Goal: Transaction & Acquisition: Purchase product/service

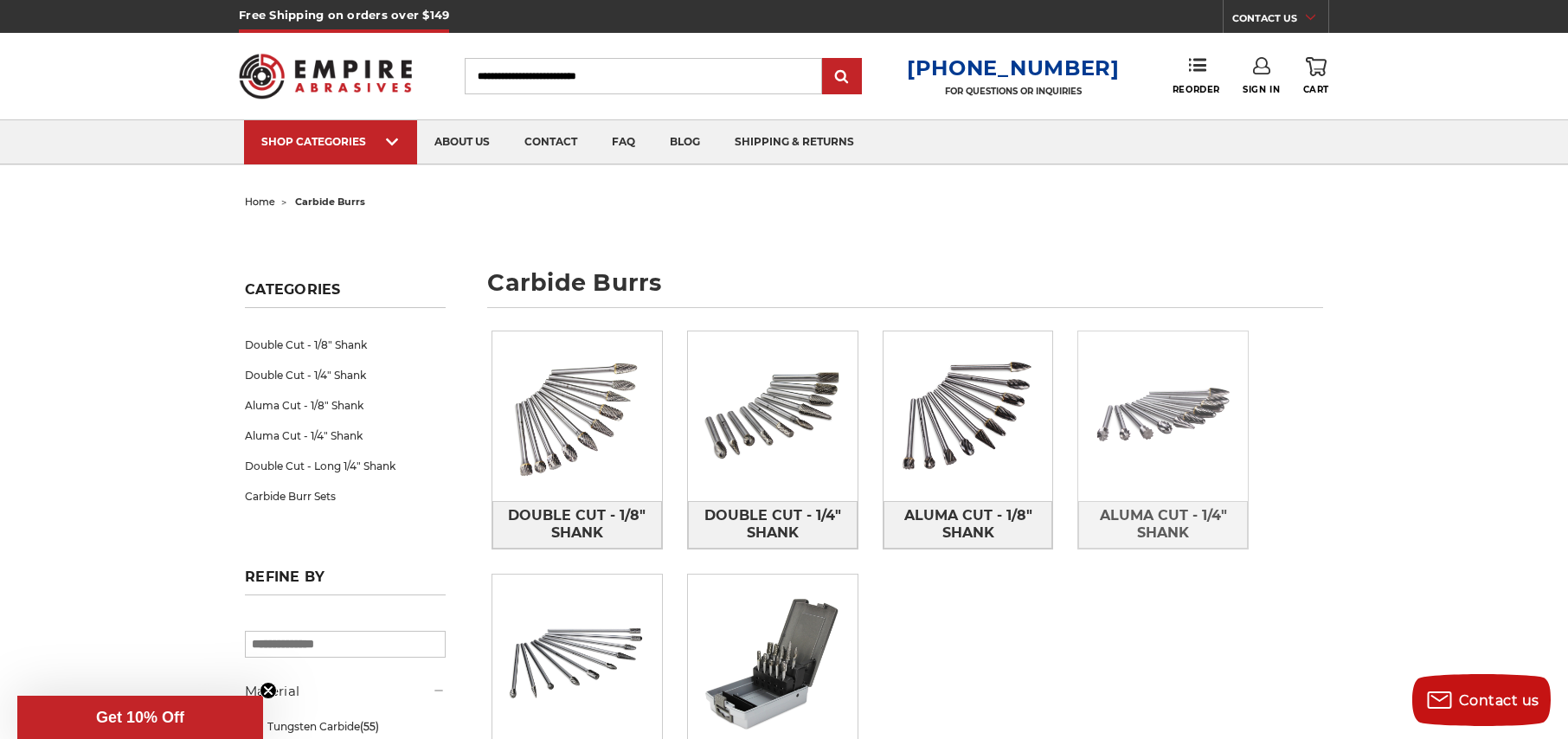
click at [1110, 456] on img at bounding box center [1163, 417] width 169 height 170
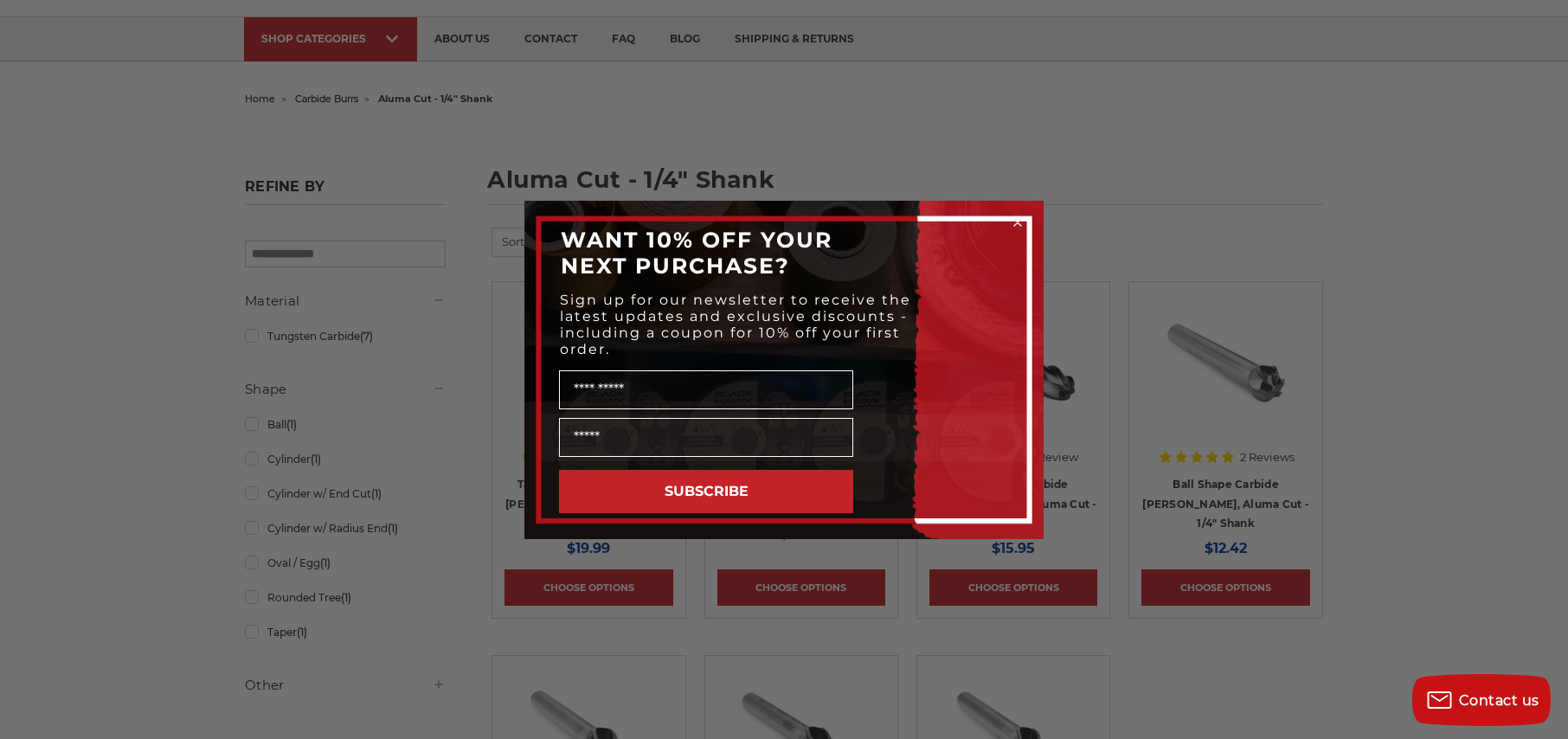
scroll to position [346, 0]
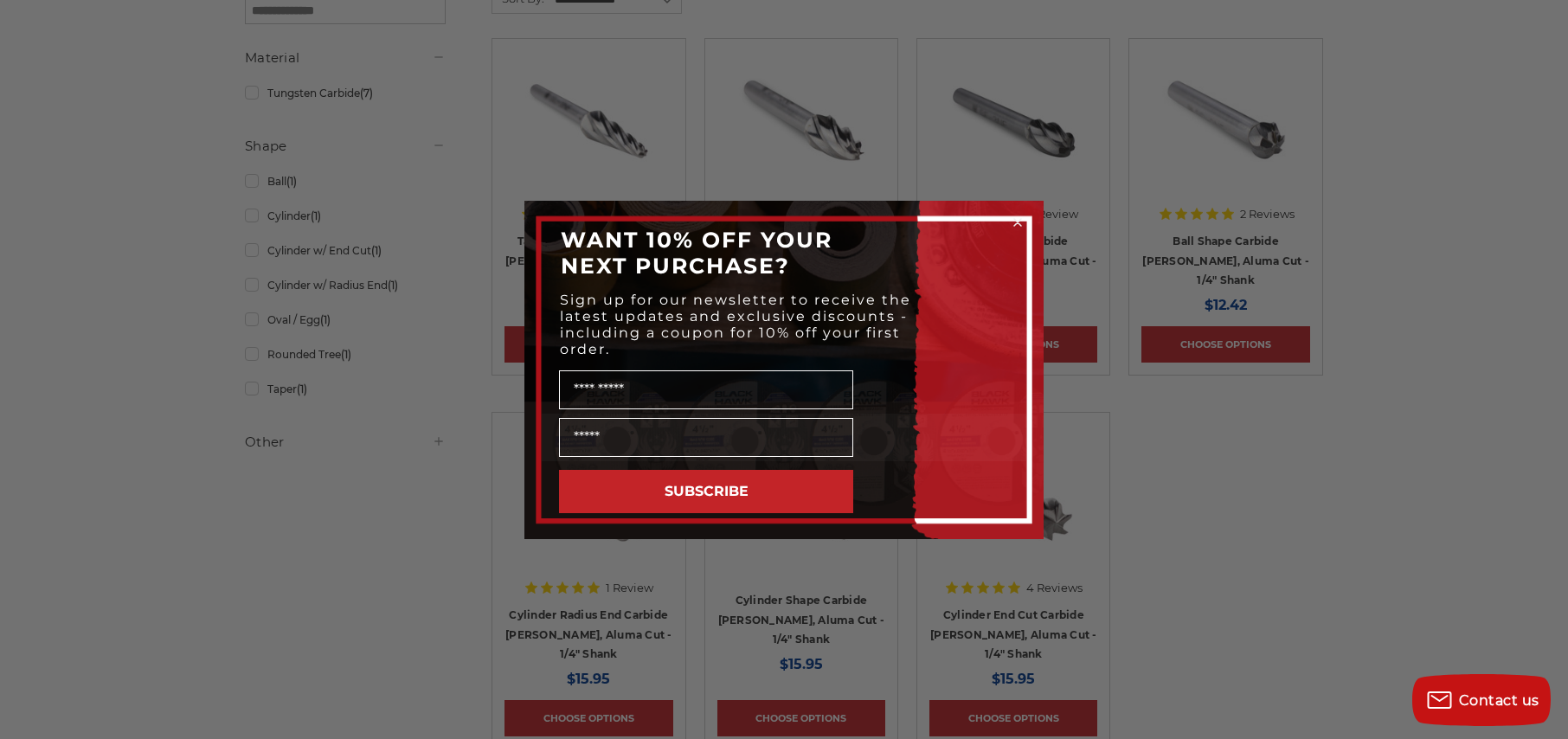
click at [1019, 224] on icon "Close dialog" at bounding box center [1018, 222] width 7 height 7
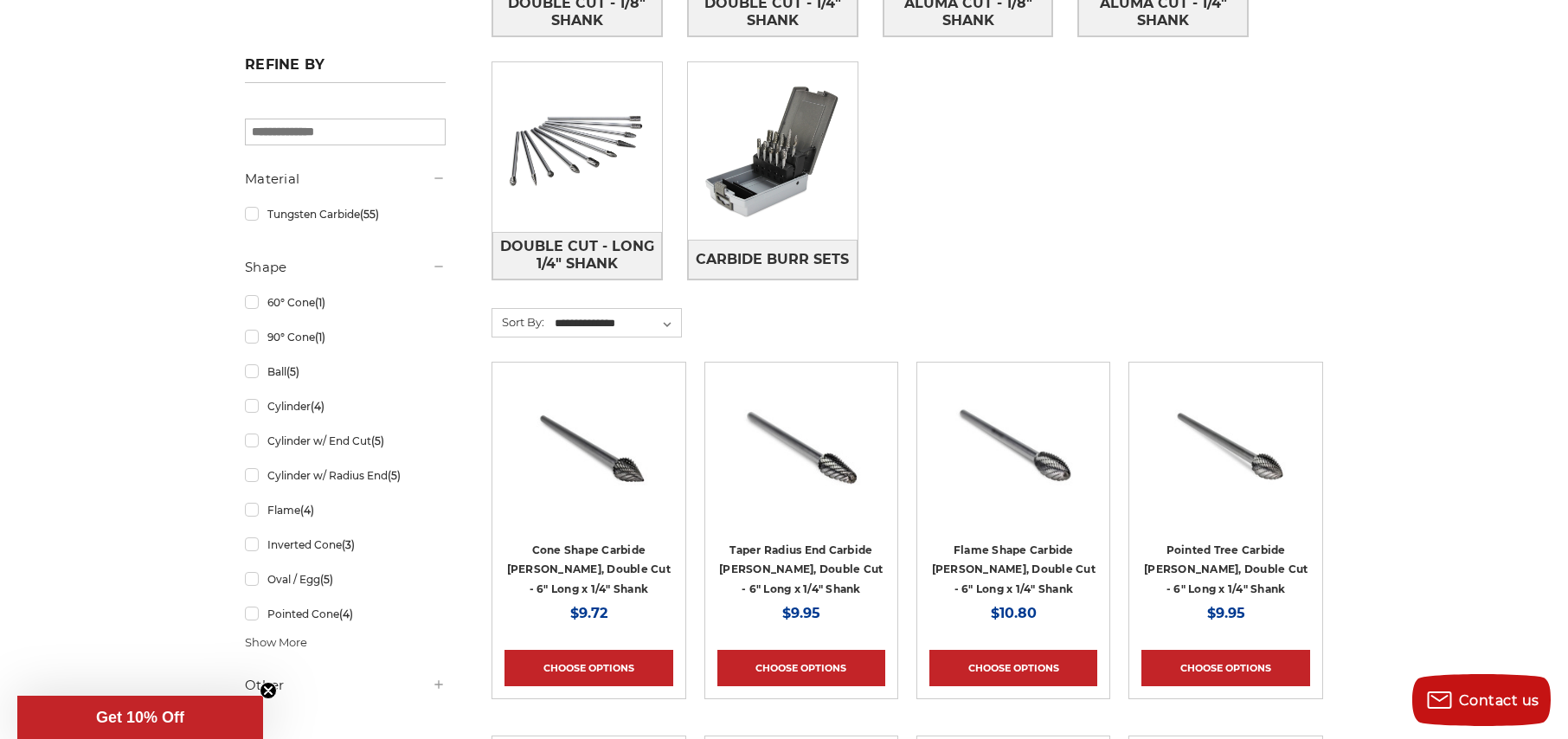
scroll to position [519, 0]
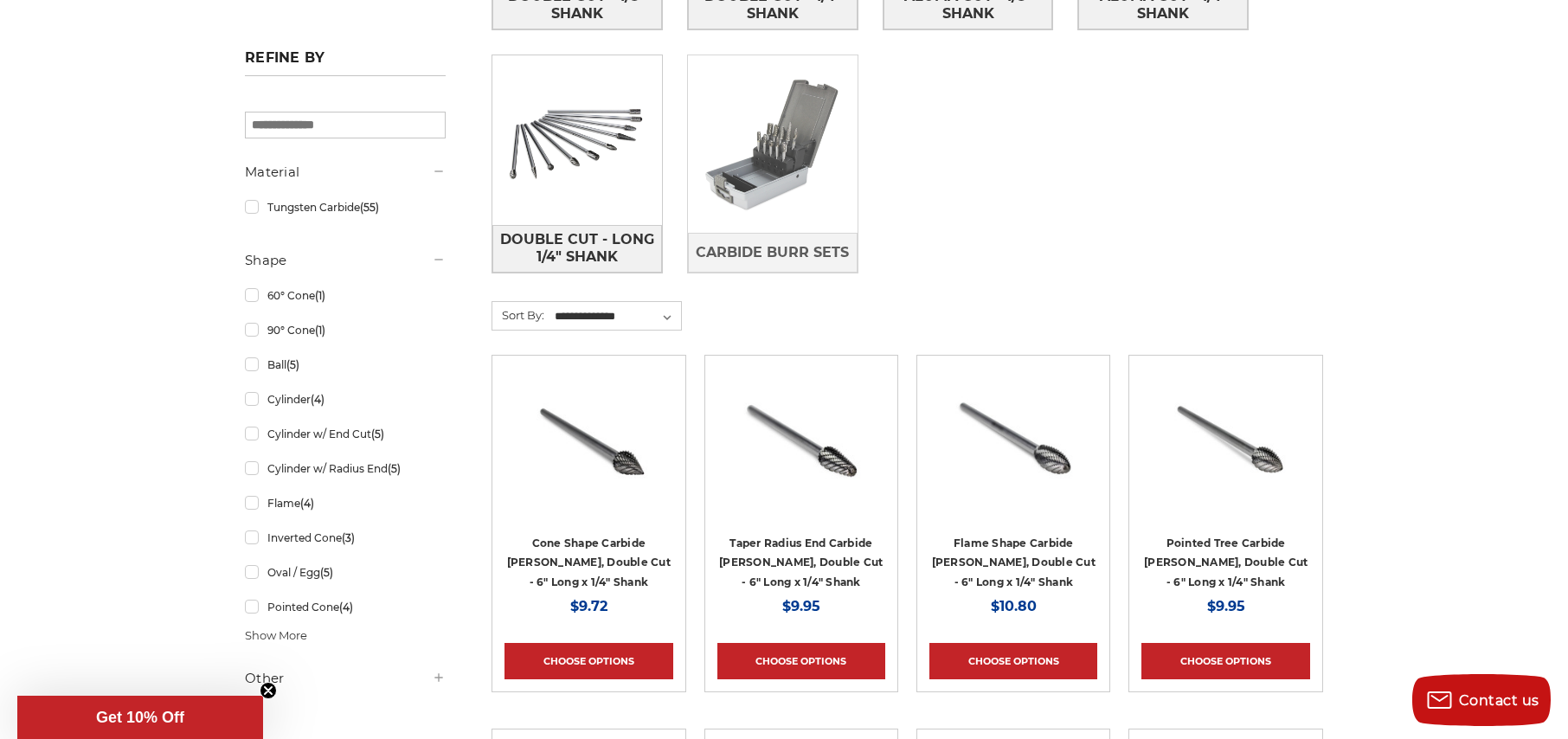
click at [759, 168] on img at bounding box center [772, 145] width 169 height 170
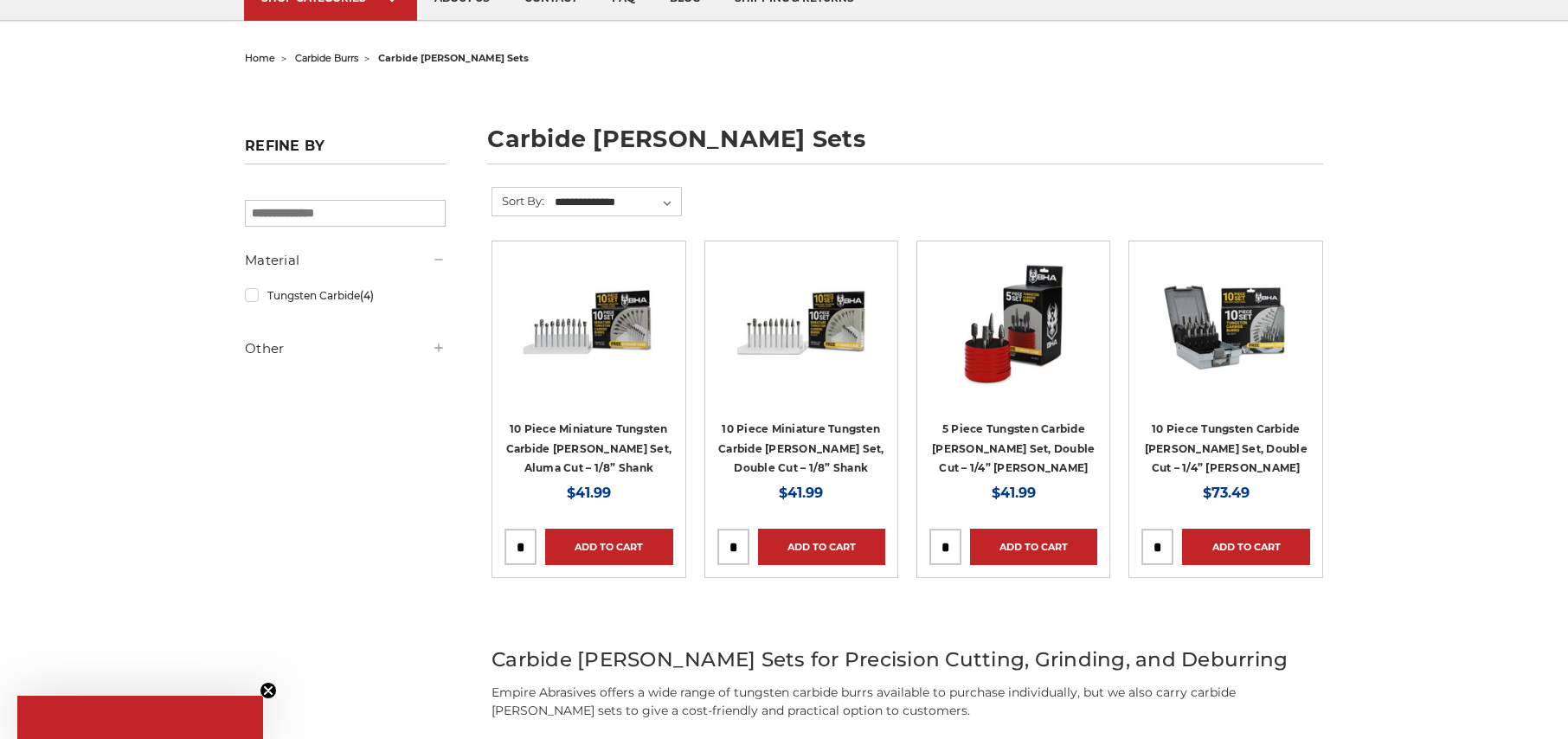
scroll to position [260, 0]
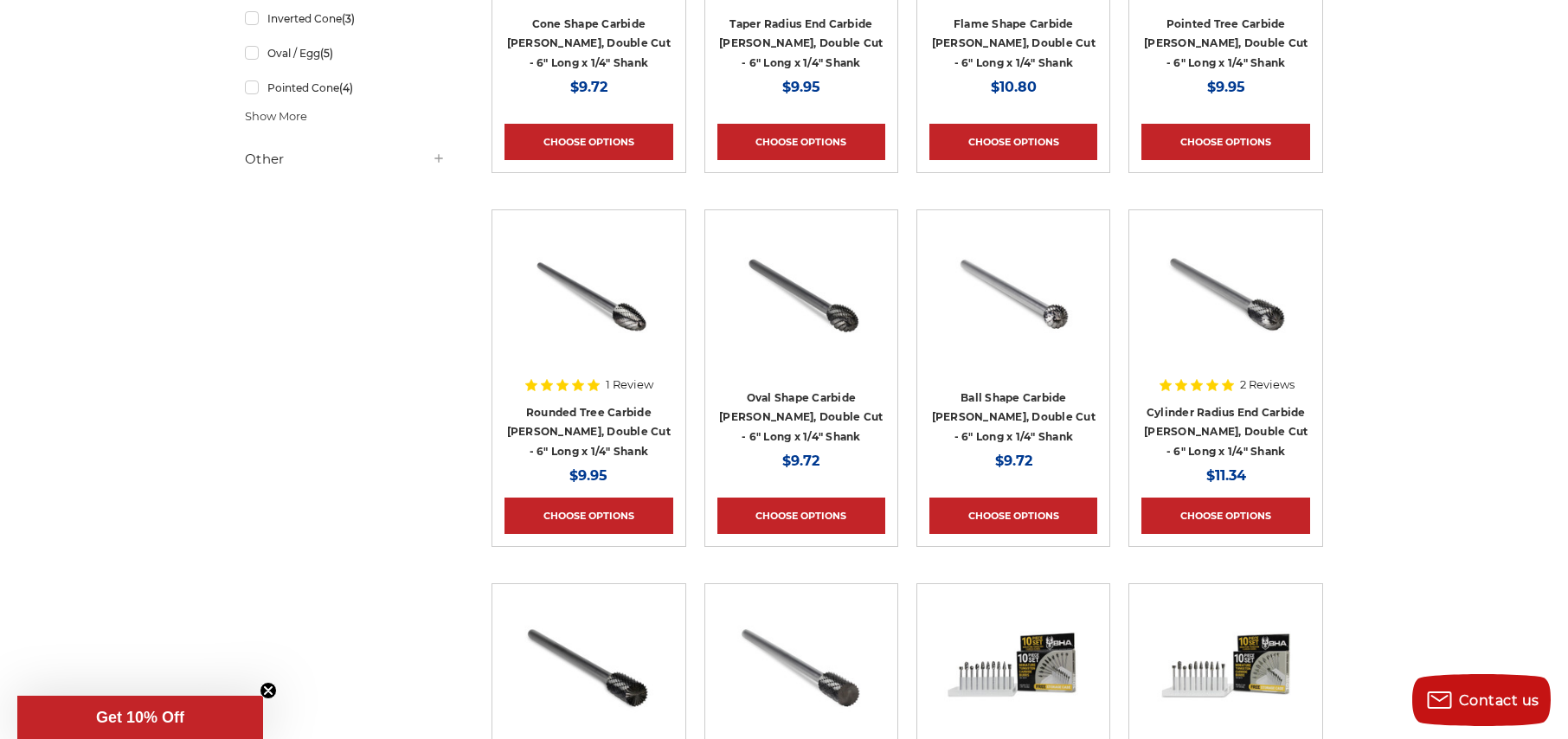
scroll to position [952, 0]
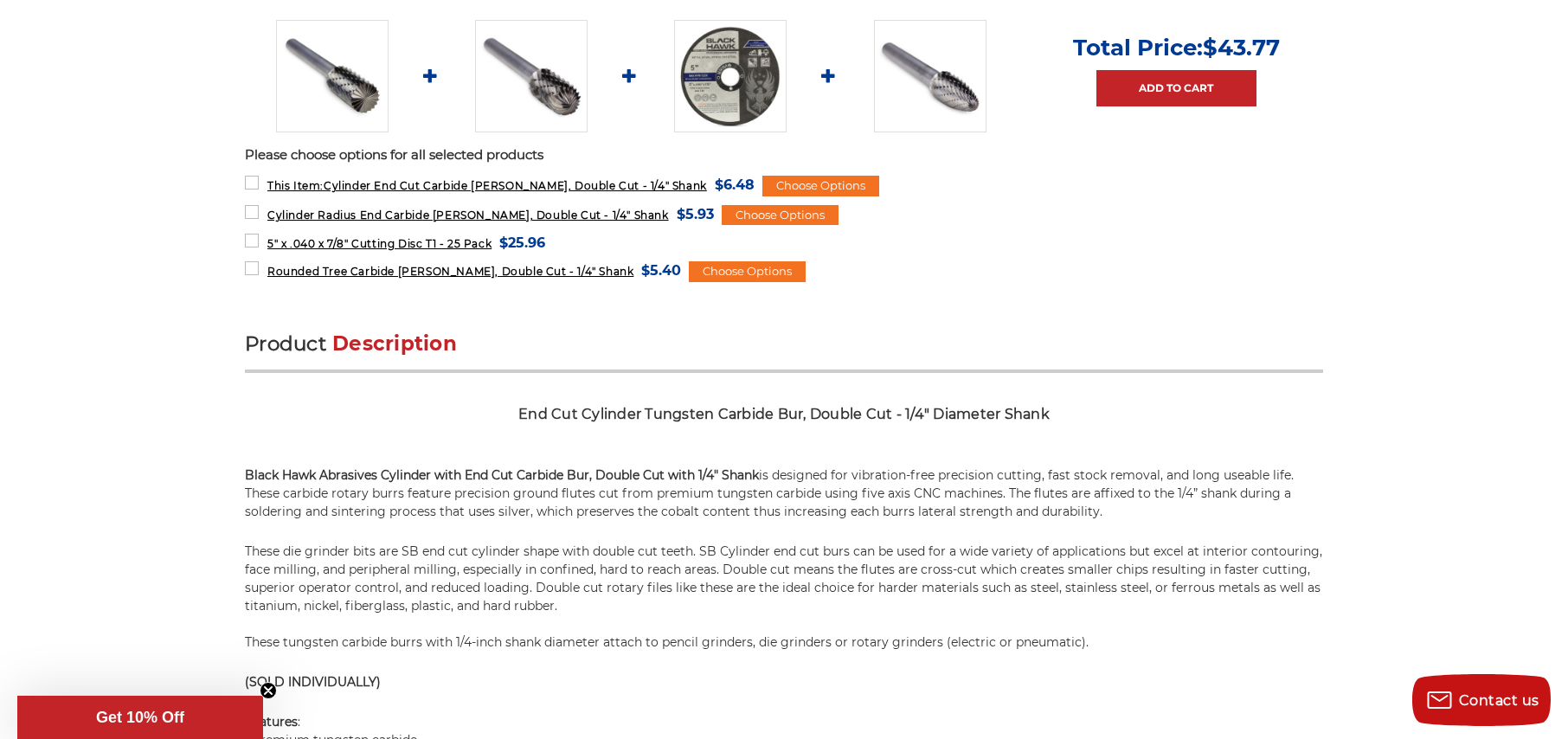
scroll to position [952, 0]
